Goal: Task Accomplishment & Management: Use online tool/utility

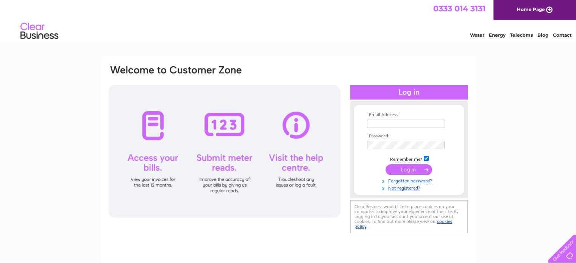
click at [383, 121] on input "text" at bounding box center [406, 124] width 78 height 8
type input "[EMAIL_ADDRESS][DOMAIN_NAME]"
click at [416, 168] on input "submit" at bounding box center [408, 170] width 47 height 11
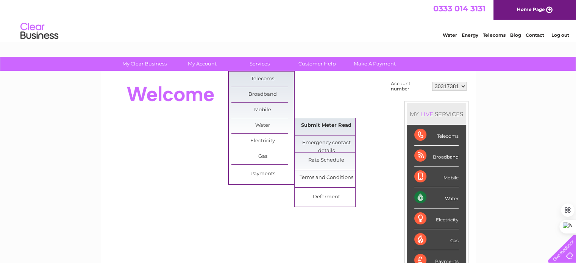
click at [329, 124] on link "Submit Meter Read" at bounding box center [326, 125] width 62 height 15
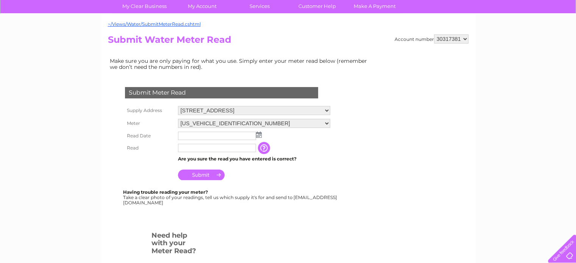
scroll to position [76, 0]
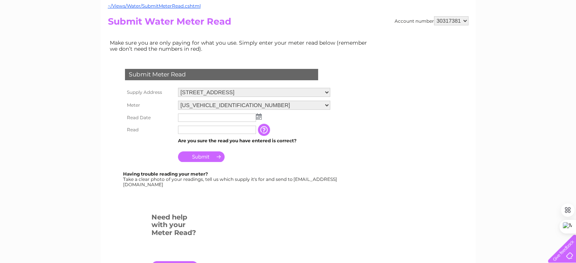
click at [258, 116] on img at bounding box center [259, 117] width 6 height 6
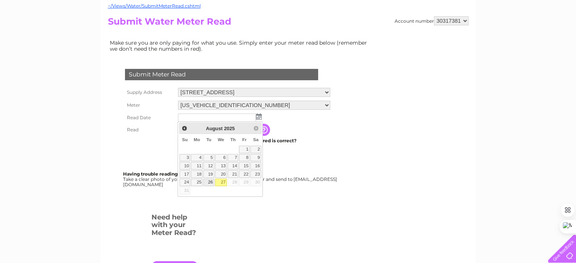
click at [211, 182] on link "26" at bounding box center [208, 183] width 11 height 8
type input "2025/08/26"
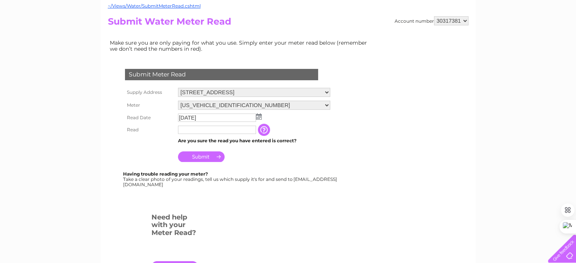
click at [228, 128] on input "text" at bounding box center [217, 130] width 78 height 8
type input "3283"
click at [195, 156] on input "Submit" at bounding box center [201, 156] width 47 height 11
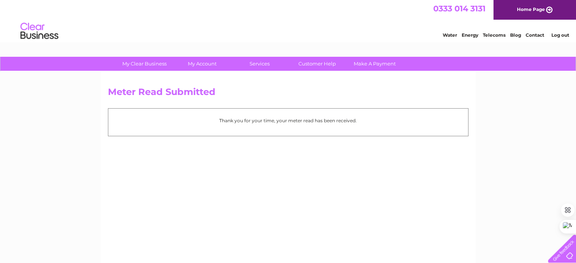
click at [561, 34] on link "Log out" at bounding box center [560, 35] width 18 height 6
